Goal: Task Accomplishment & Management: Complete application form

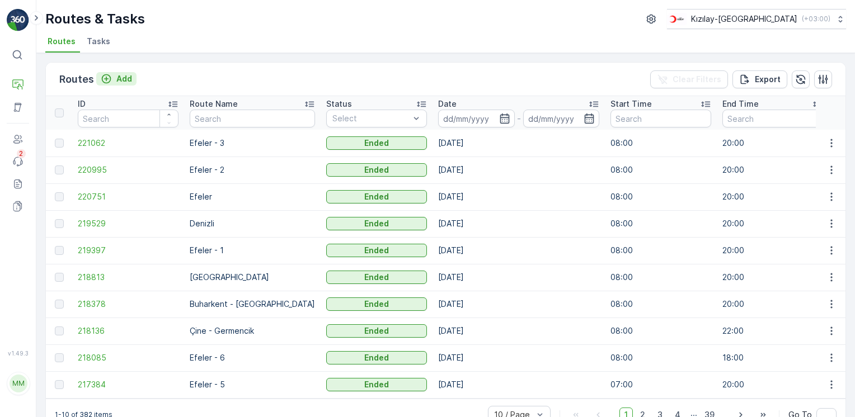
click at [123, 82] on p "Add" at bounding box center [124, 78] width 16 height 11
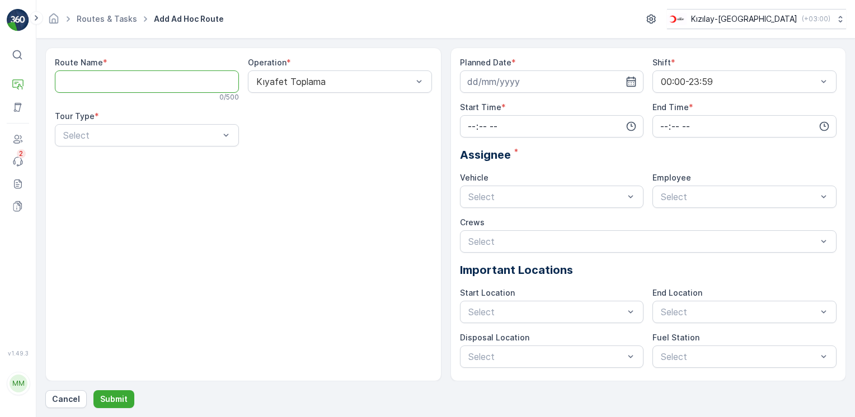
click at [165, 90] on Name "Route Name" at bounding box center [147, 82] width 184 height 22
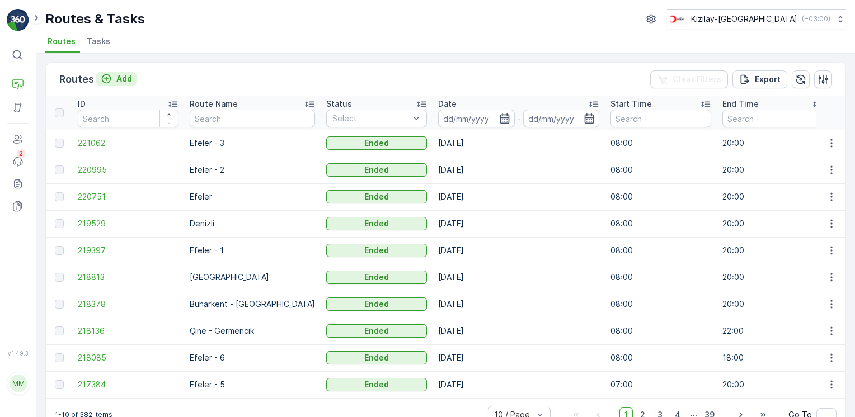
click at [111, 74] on icon "Add" at bounding box center [106, 78] width 11 height 11
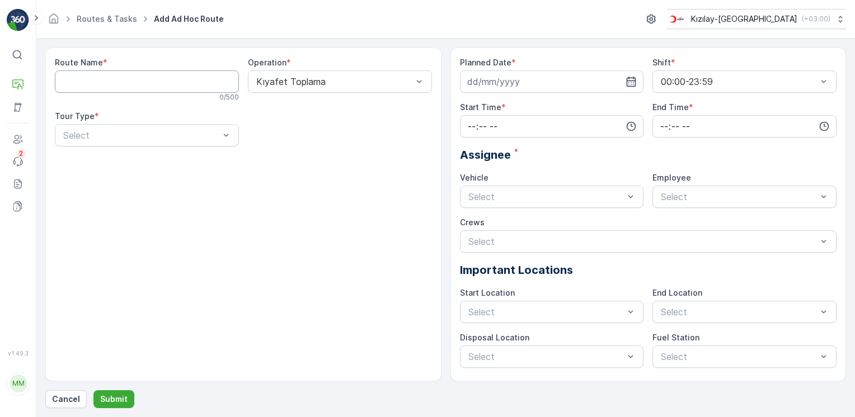
click at [160, 87] on Name "Route Name" at bounding box center [147, 82] width 184 height 22
type Name "Efeler - 4"
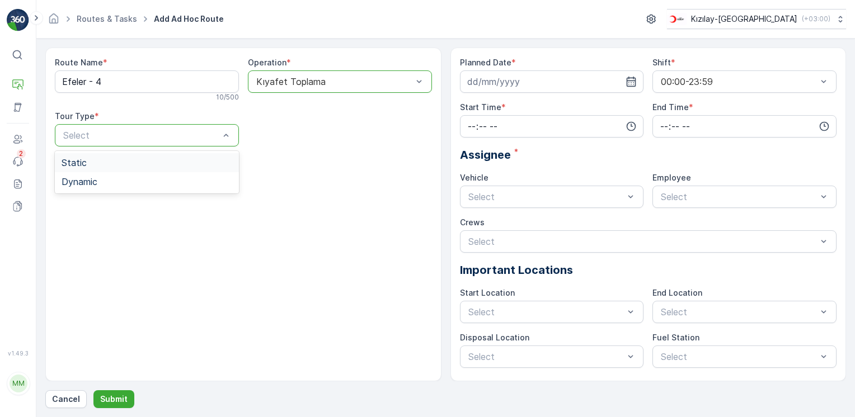
click at [96, 167] on div "Static" at bounding box center [147, 162] width 184 height 19
click at [114, 142] on div "Static" at bounding box center [147, 135] width 184 height 22
click at [91, 176] on div "Dynamic" at bounding box center [147, 181] width 184 height 19
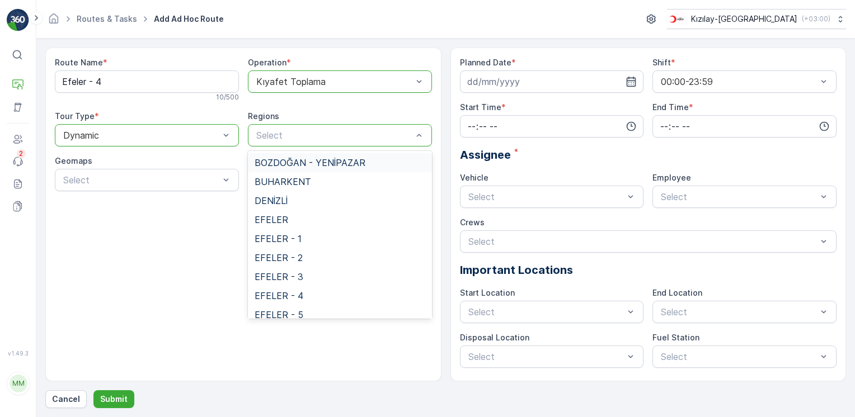
click at [374, 144] on div "Select" at bounding box center [340, 135] width 184 height 22
click at [271, 223] on span "EFELER" at bounding box center [272, 220] width 34 height 10
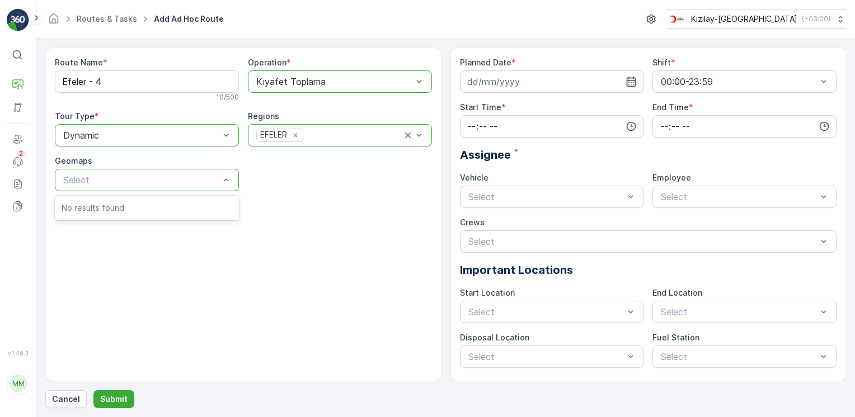
click at [147, 215] on div "No results found" at bounding box center [147, 208] width 184 height 20
click at [635, 82] on icon "button" at bounding box center [631, 81] width 11 height 11
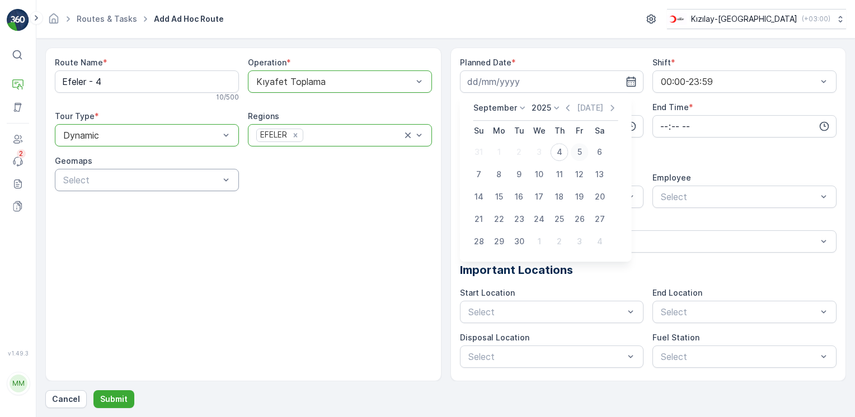
click at [580, 155] on div "5" at bounding box center [580, 152] width 18 height 18
type input "[DATE]"
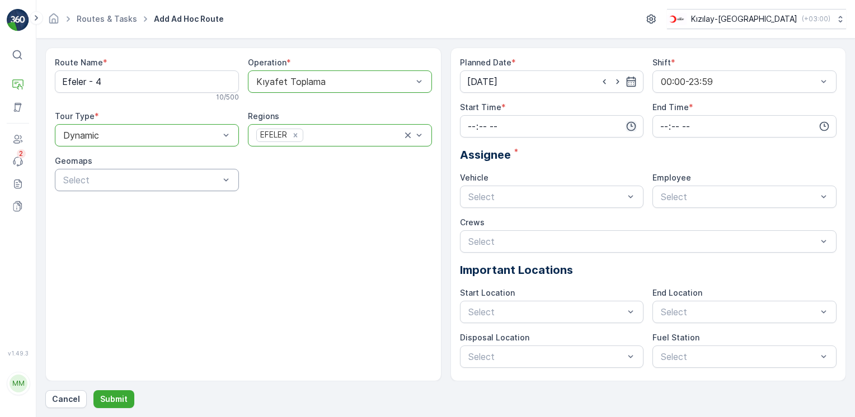
click at [627, 129] on icon "button" at bounding box center [631, 126] width 11 height 11
click at [472, 215] on span "08" at bounding box center [472, 217] width 10 height 11
type input "08:00"
click at [824, 135] on input "time" at bounding box center [745, 126] width 184 height 22
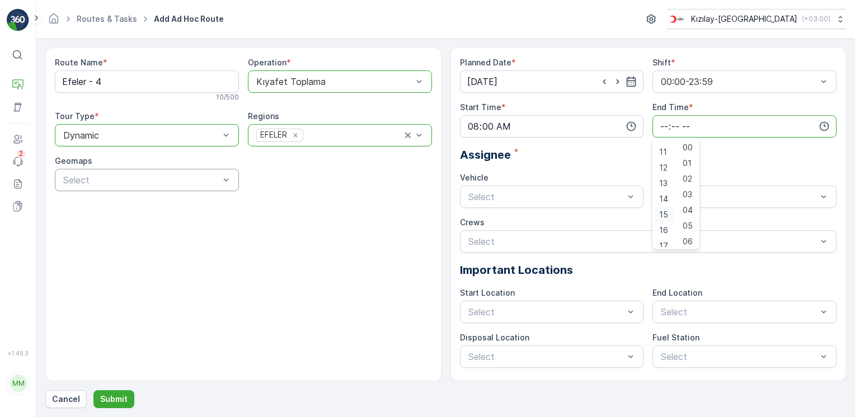
scroll to position [224, 0]
click at [668, 240] on span "20" at bounding box center [664, 237] width 10 height 11
type input "20:00"
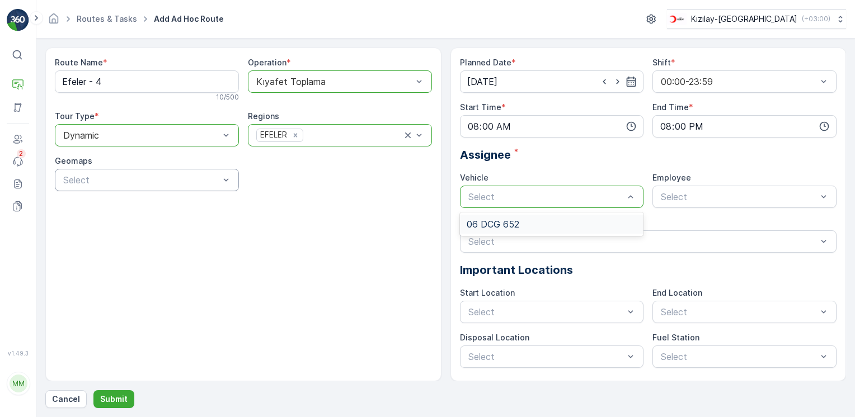
click at [572, 226] on div "06 DCG 652" at bounding box center [552, 224] width 171 height 10
click at [730, 223] on div "06CTG514" at bounding box center [744, 224] width 171 height 10
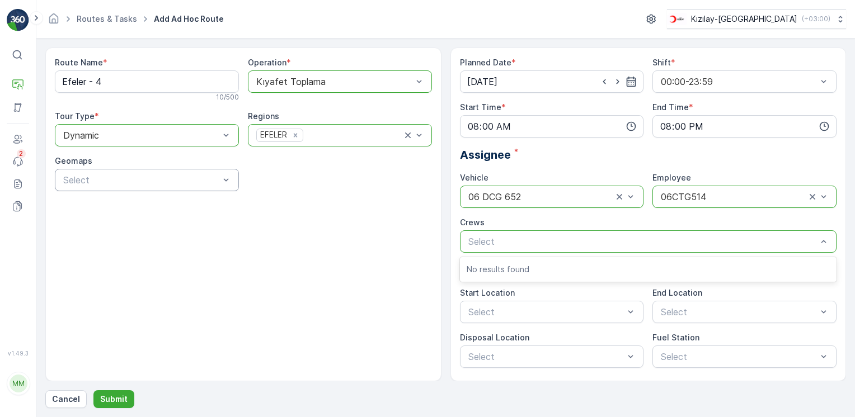
click at [550, 273] on p "No results found" at bounding box center [649, 269] width 364 height 11
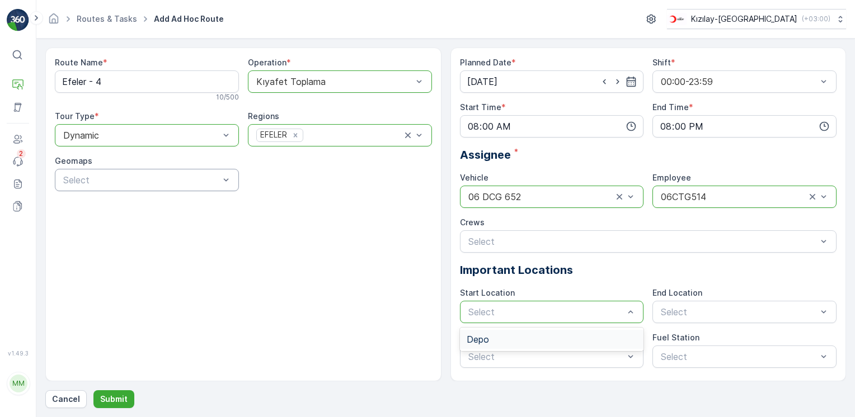
click at [486, 336] on span "Depo" at bounding box center [478, 340] width 22 height 10
click at [686, 322] on div "Select" at bounding box center [745, 312] width 184 height 22
click at [680, 337] on span "Depo" at bounding box center [670, 340] width 22 height 10
click at [387, 314] on div "Route Name * Efeler - 4 10 / 500 Operation * Kıyafet Toplama Tour Type * option…" at bounding box center [243, 215] width 396 height 334
click at [345, 293] on div "Route Name * Efeler - 4 10 / 500 Operation * Kıyafet Toplama Tour Type * option…" at bounding box center [243, 215] width 396 height 334
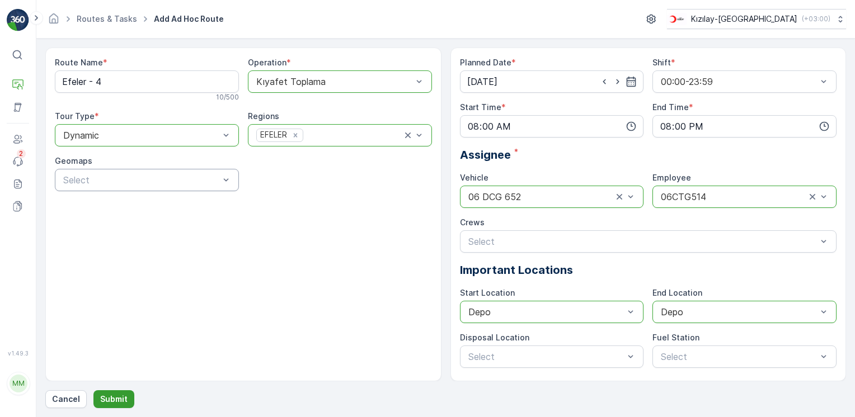
click at [115, 399] on p "Submit" at bounding box center [113, 399] width 27 height 11
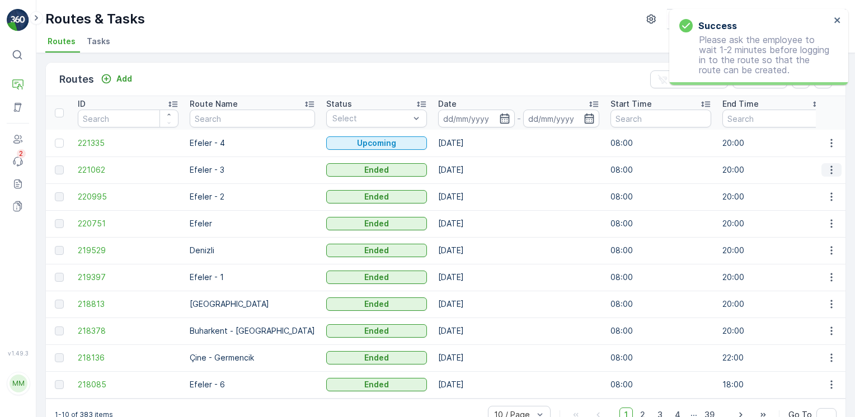
click at [832, 174] on icon "button" at bounding box center [831, 170] width 11 height 11
click at [812, 206] on span "View Route Tracking" at bounding box center [811, 201] width 77 height 11
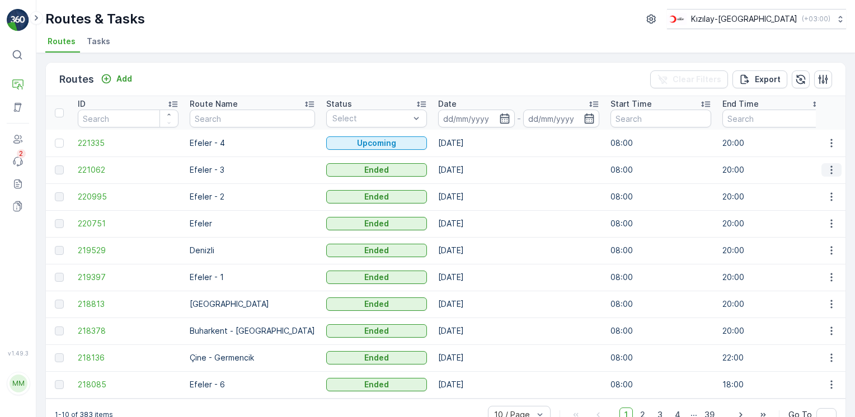
click at [826, 171] on icon "button" at bounding box center [831, 170] width 11 height 11
click at [828, 185] on span "See More Details" at bounding box center [805, 185] width 65 height 11
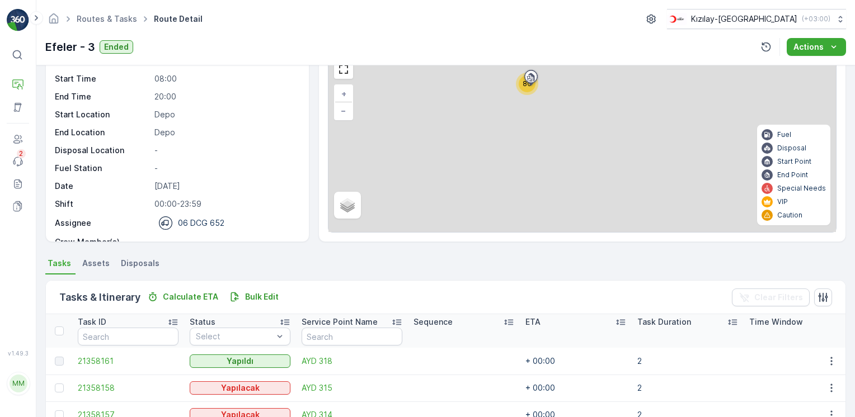
scroll to position [112, 0]
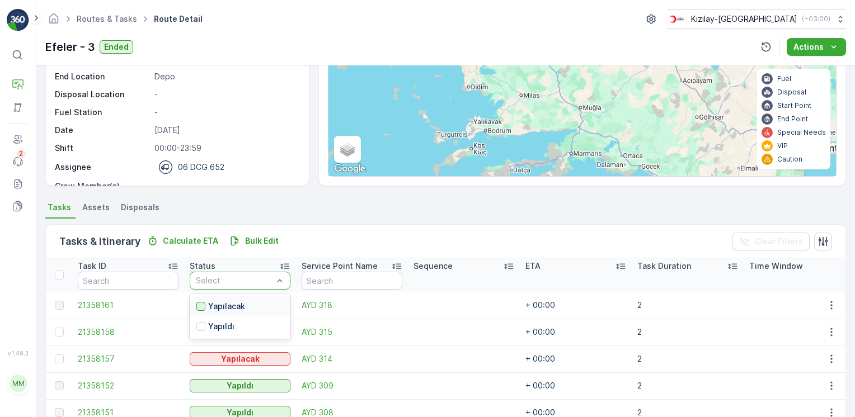
click at [204, 303] on div at bounding box center [200, 306] width 9 height 9
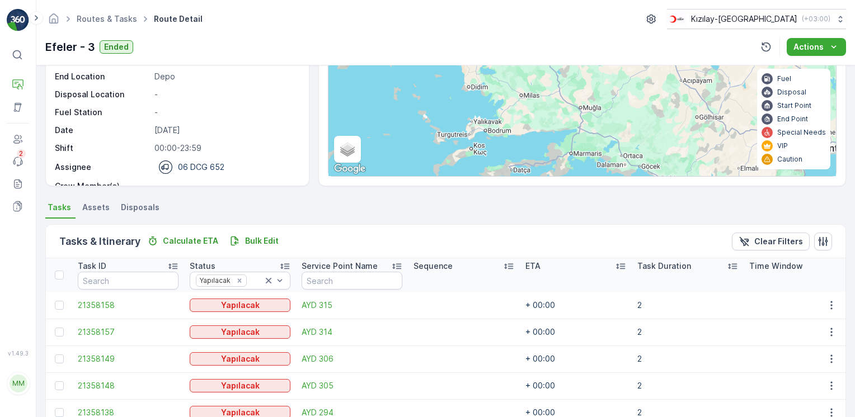
click at [60, 276] on div at bounding box center [59, 275] width 9 height 9
click at [61, 271] on input "checkbox" at bounding box center [61, 271] width 0 height 0
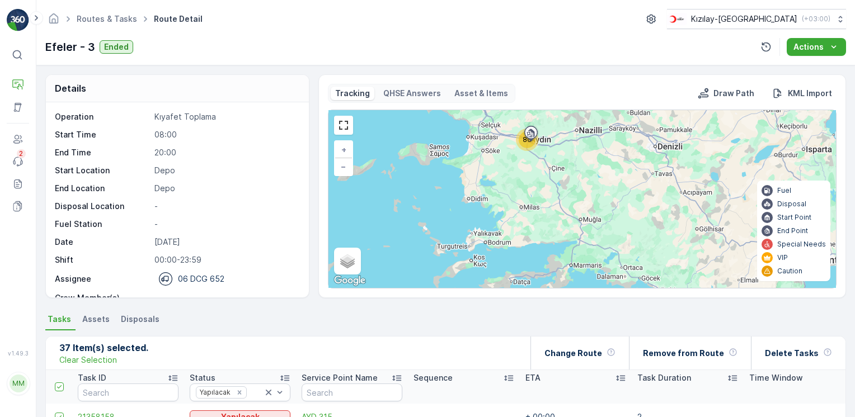
scroll to position [56, 0]
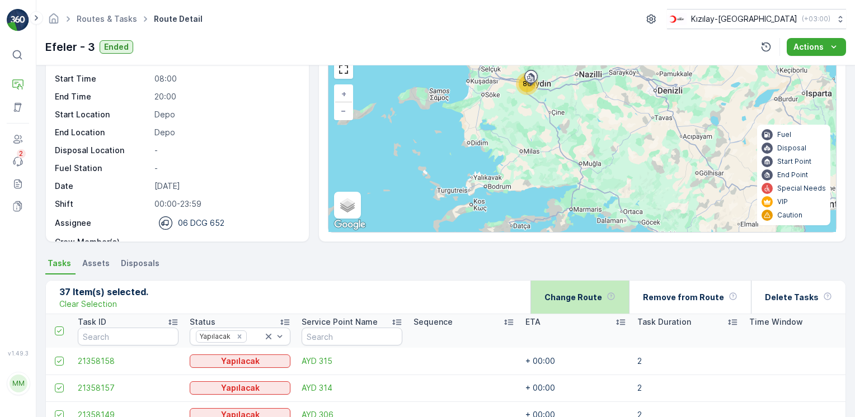
click at [587, 299] on p "Change Route" at bounding box center [573, 297] width 58 height 11
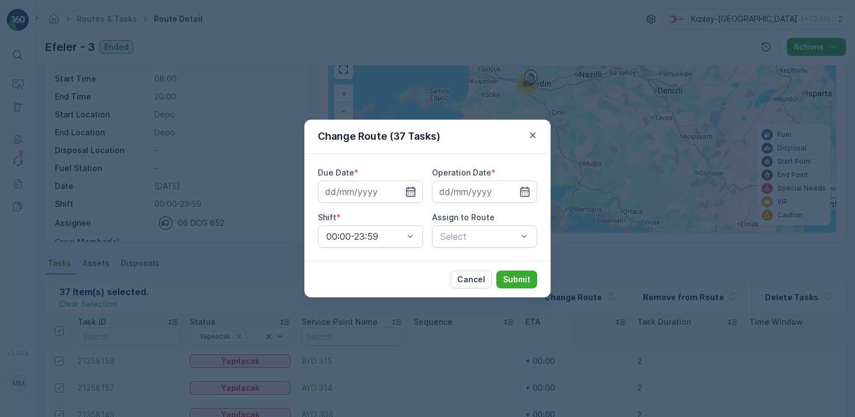
click at [412, 193] on icon "button" at bounding box center [410, 191] width 11 height 11
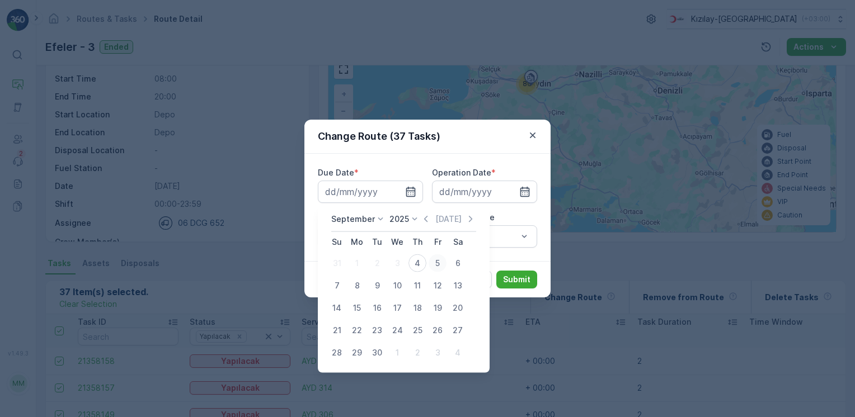
click at [440, 266] on div "5" at bounding box center [438, 264] width 18 height 18
type input "[DATE]"
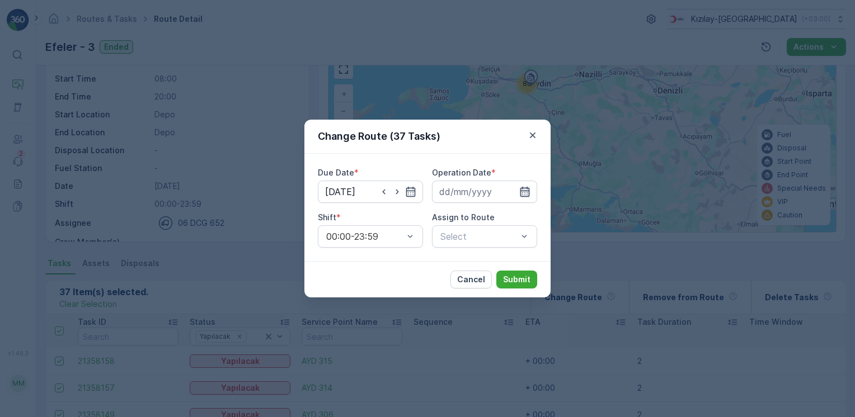
click at [528, 194] on icon "button" at bounding box center [524, 191] width 11 height 11
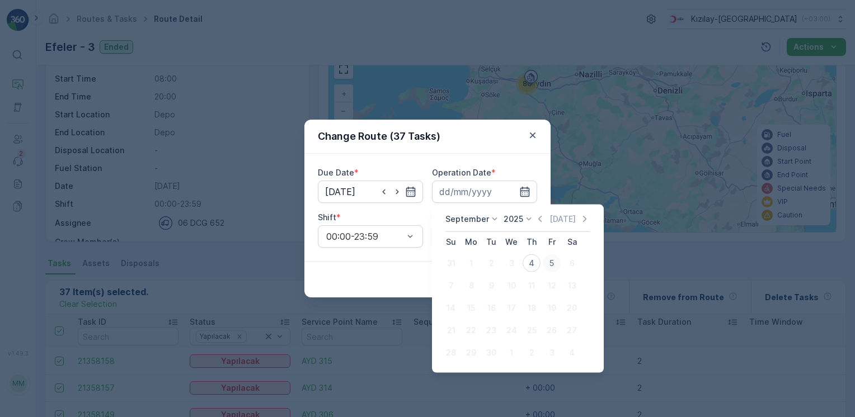
click at [555, 263] on div "5" at bounding box center [552, 264] width 18 height 18
type input "[DATE]"
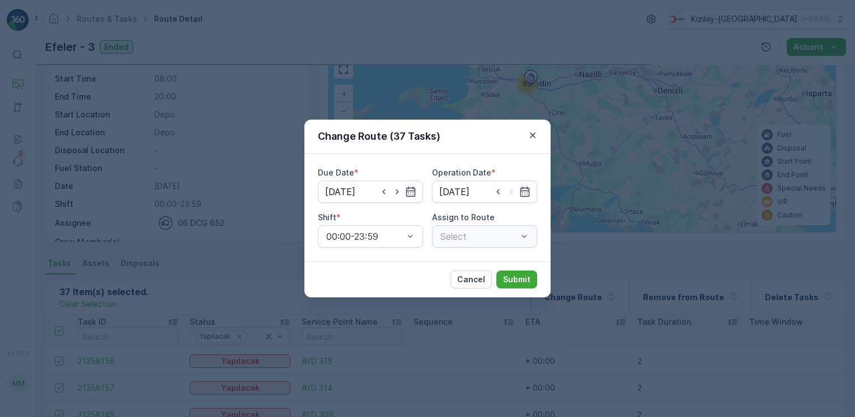
click at [527, 244] on div "Select" at bounding box center [484, 237] width 105 height 22
click at [523, 243] on div at bounding box center [524, 236] width 11 height 21
click at [492, 266] on span "Efeler - 4 (Upcoming) - 06 DCG 652" at bounding box center [485, 269] width 92 height 20
click at [520, 283] on p "Submit" at bounding box center [516, 279] width 27 height 11
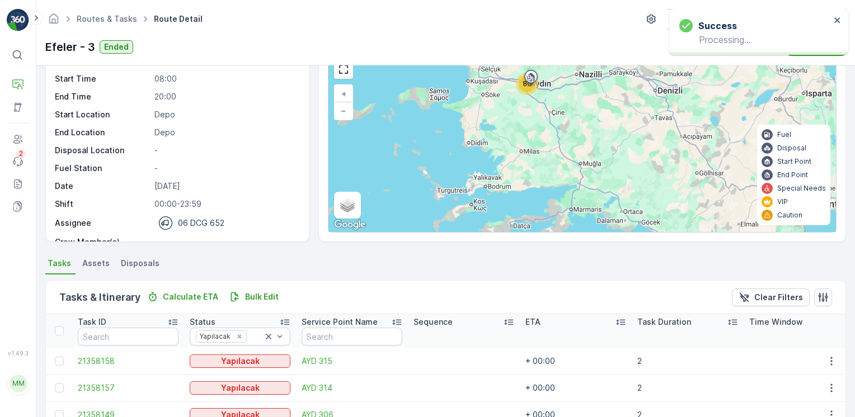
click at [833, 21] on div "Success Processing..." at bounding box center [755, 32] width 158 height 32
click at [839, 21] on icon "close" at bounding box center [838, 20] width 8 height 9
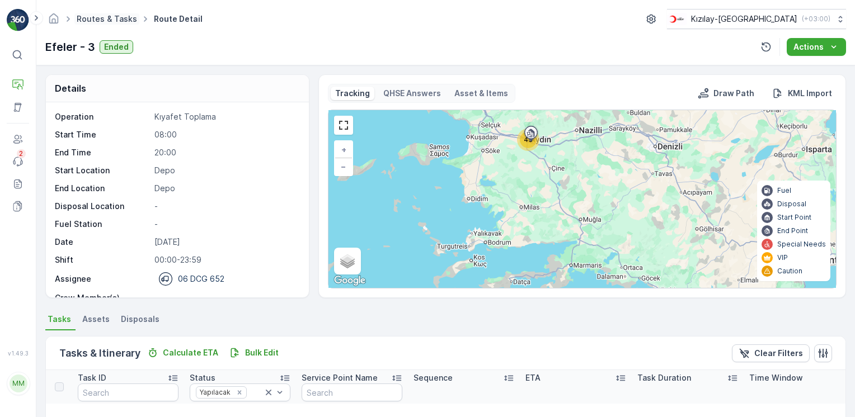
click at [102, 18] on link "Routes & Tasks" at bounding box center [107, 19] width 60 height 10
